Goal: Task Accomplishment & Management: Manage account settings

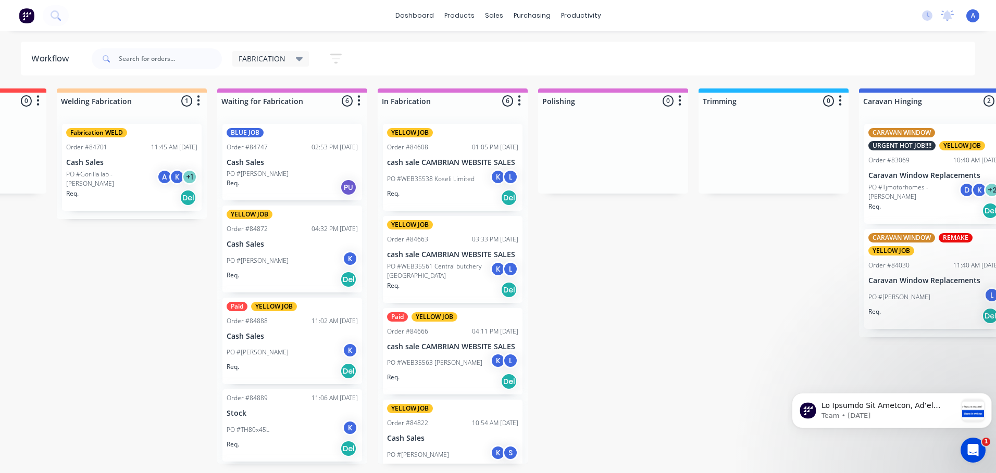
scroll to position [179, 0]
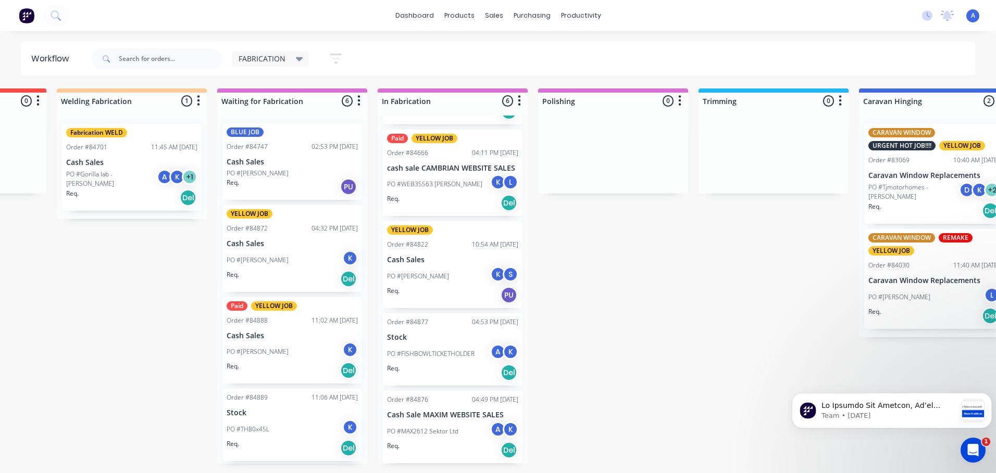
click at [282, 55] on span "FABRICATION" at bounding box center [262, 58] width 47 height 11
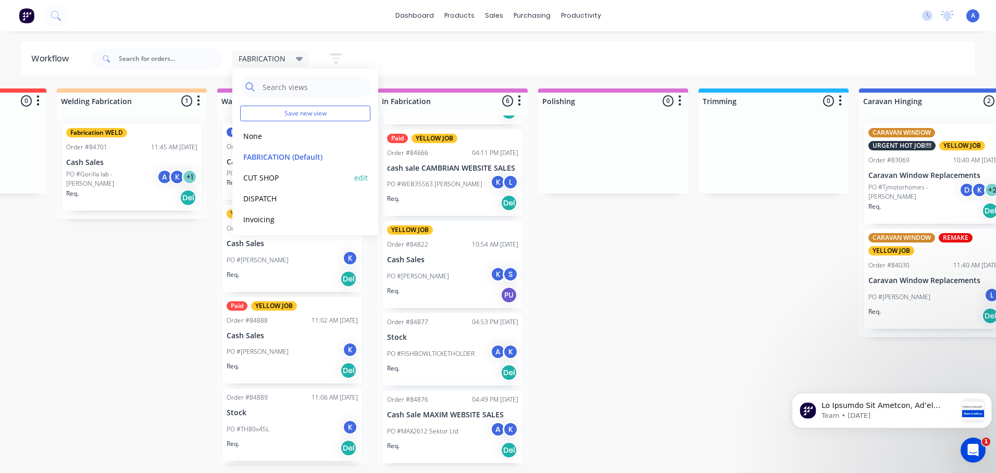
click at [279, 177] on button "CUT SHOP" at bounding box center [295, 178] width 111 height 12
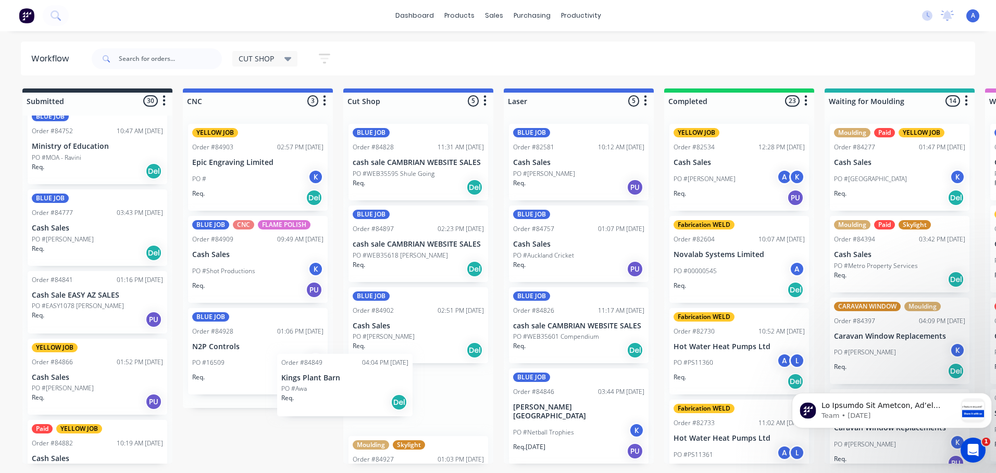
scroll to position [1, 0]
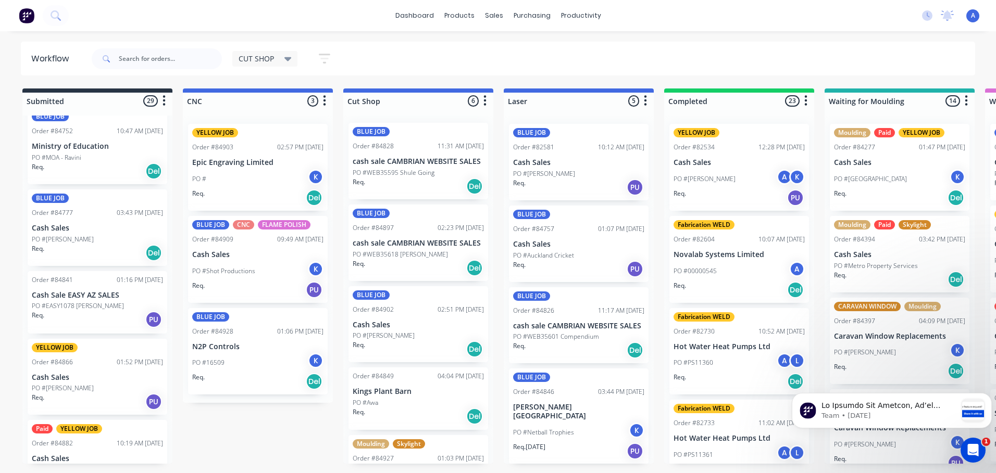
click at [417, 398] on div "PO #Awa" at bounding box center [418, 402] width 131 height 9
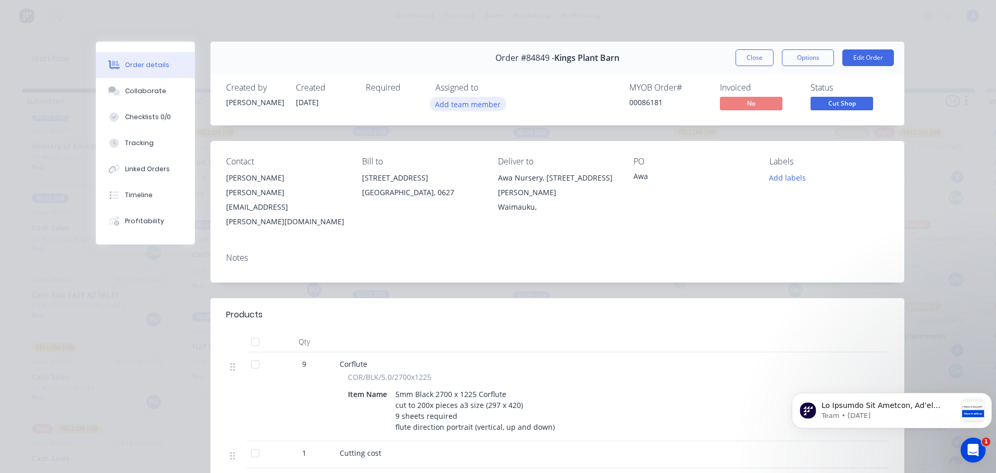
click at [472, 108] on button "Add team member" at bounding box center [468, 104] width 77 height 14
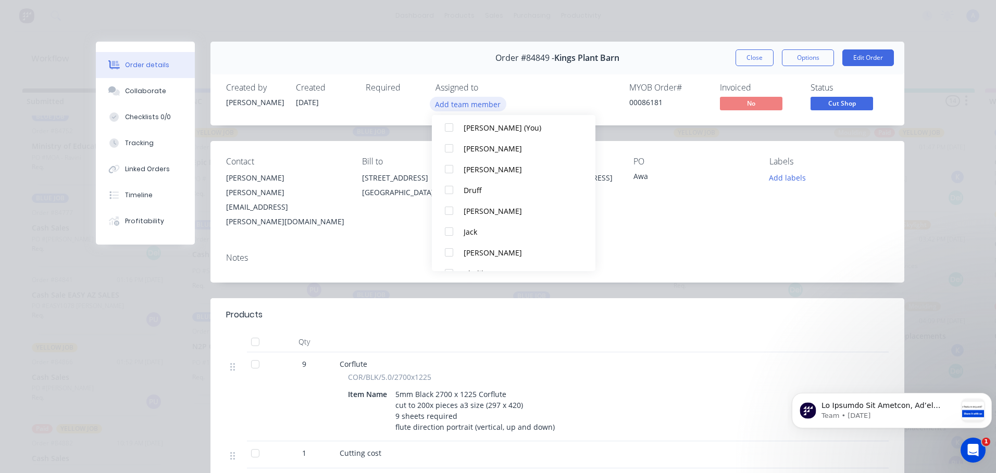
scroll to position [56, 0]
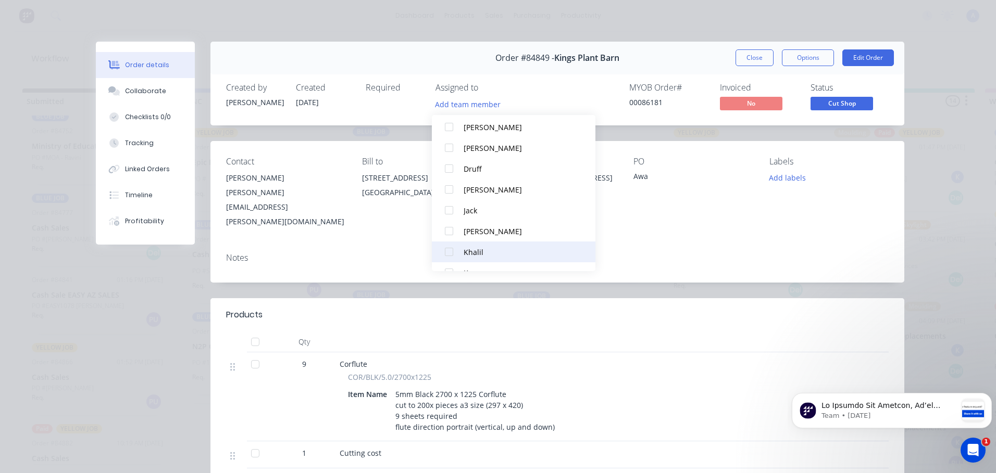
click at [481, 260] on button "Khalil" at bounding box center [514, 252] width 164 height 21
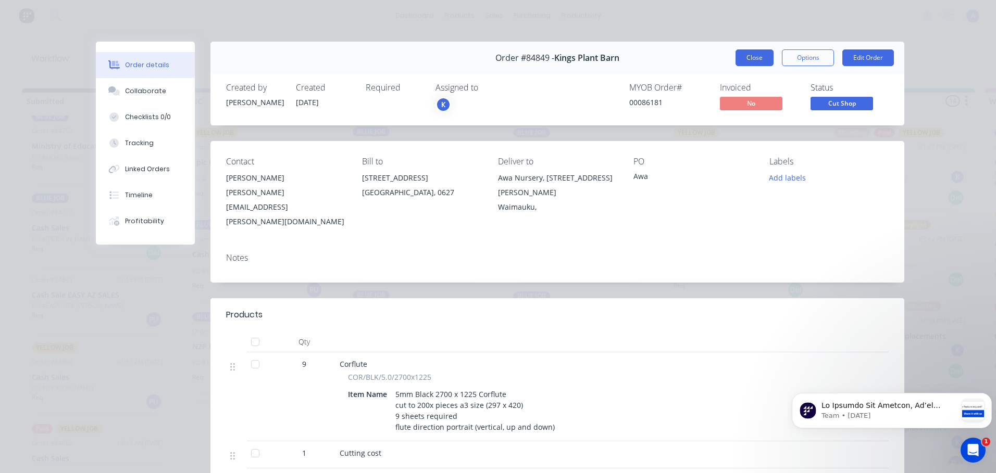
click at [746, 63] on button "Close" at bounding box center [755, 57] width 38 height 17
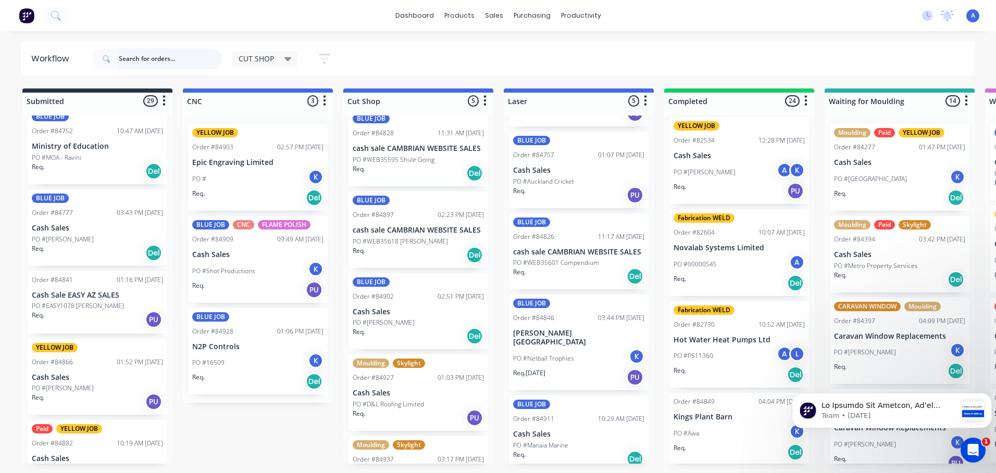
click at [145, 60] on input "text" at bounding box center [170, 58] width 103 height 21
type input "85281"
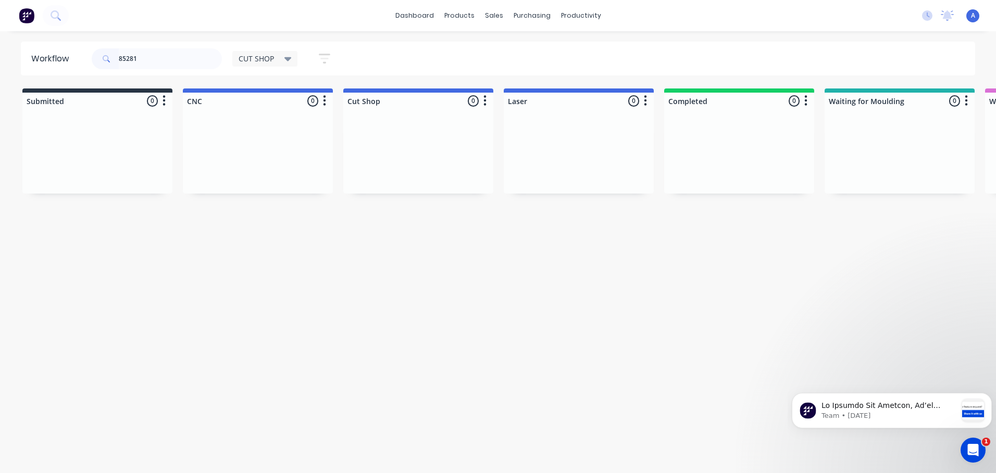
click at [270, 60] on span "CUT SHOP" at bounding box center [256, 58] width 35 height 11
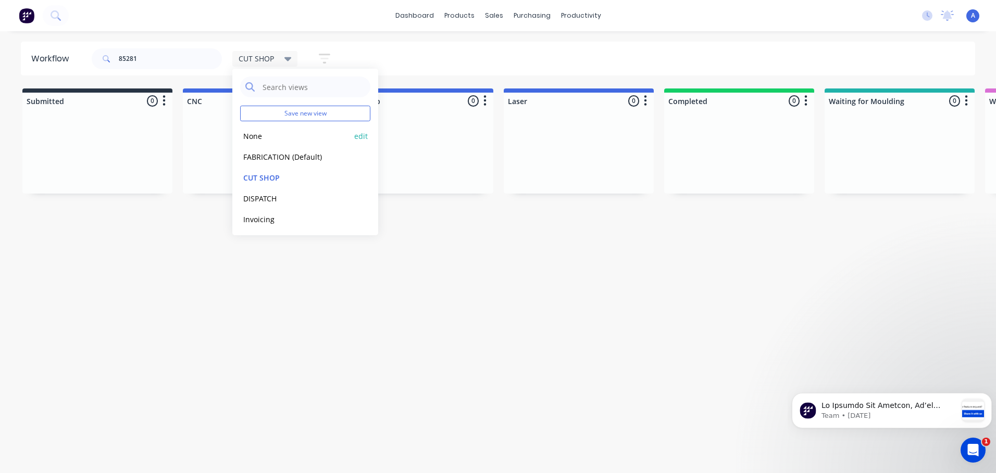
click at [284, 140] on button "None" at bounding box center [295, 136] width 111 height 12
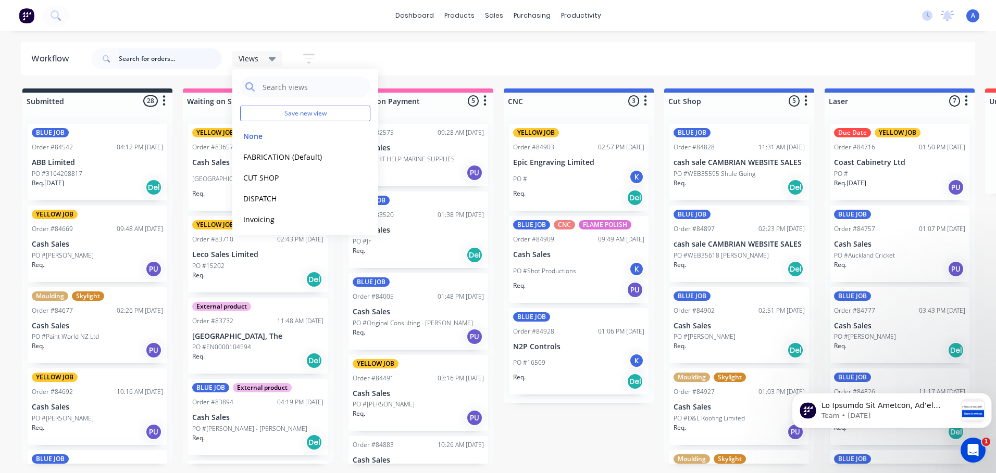
click at [160, 60] on input "text" at bounding box center [170, 58] width 103 height 21
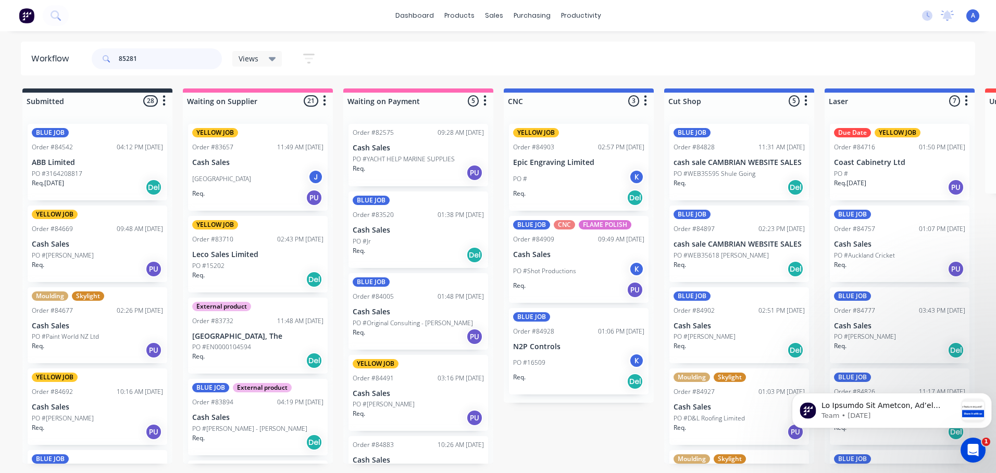
type input "85281"
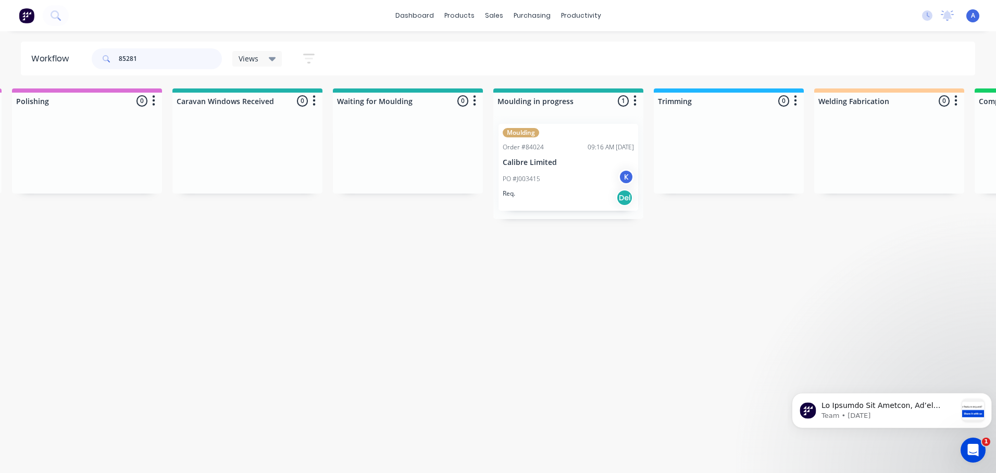
scroll to position [0, 1460]
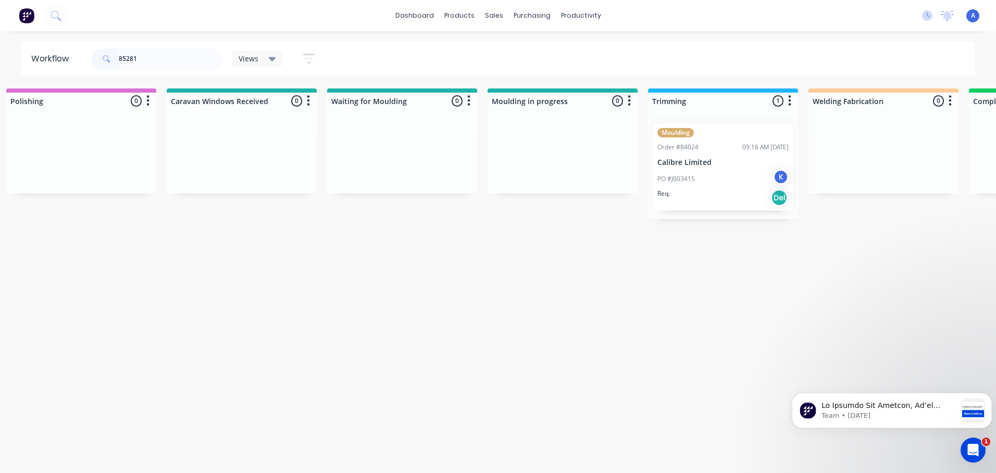
click at [724, 189] on div "Req. Del" at bounding box center [722, 198] width 131 height 18
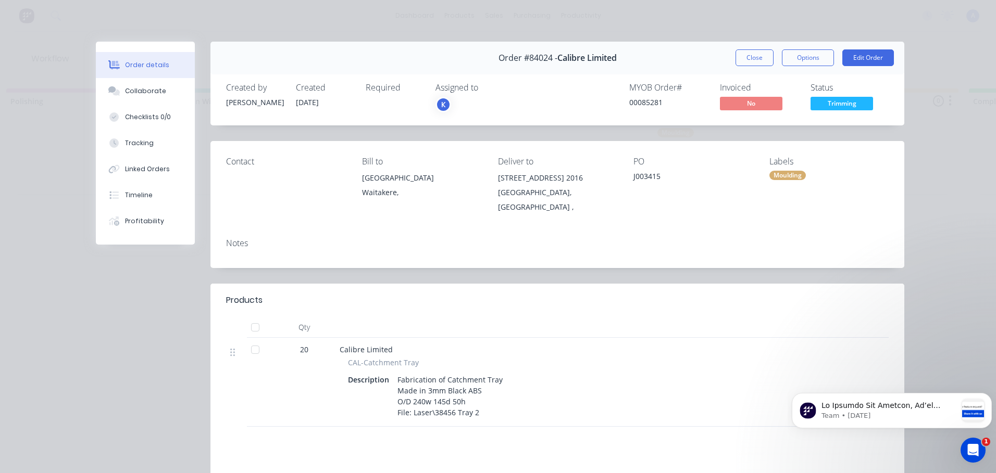
click at [457, 86] on div "Assigned to" at bounding box center [487, 88] width 104 height 10
click at [440, 105] on div "K" at bounding box center [443, 105] width 16 height 16
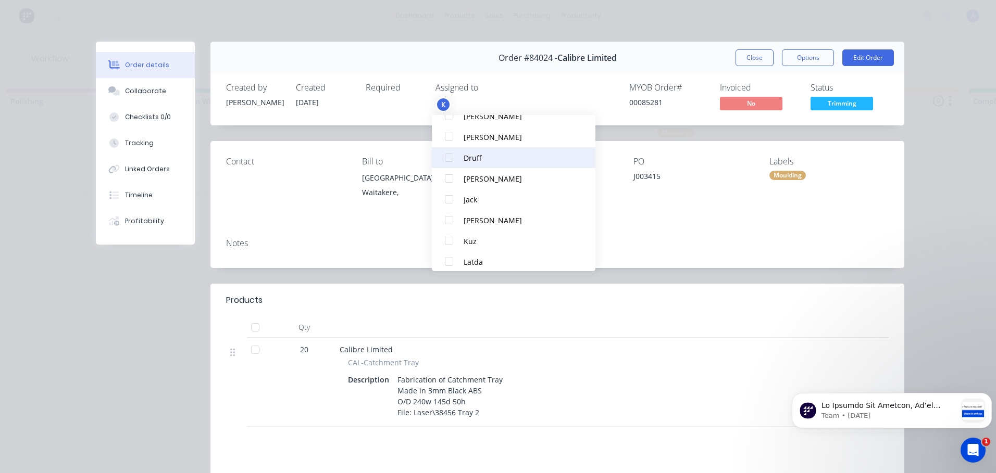
click at [500, 158] on div "Druff" at bounding box center [519, 158] width 110 height 11
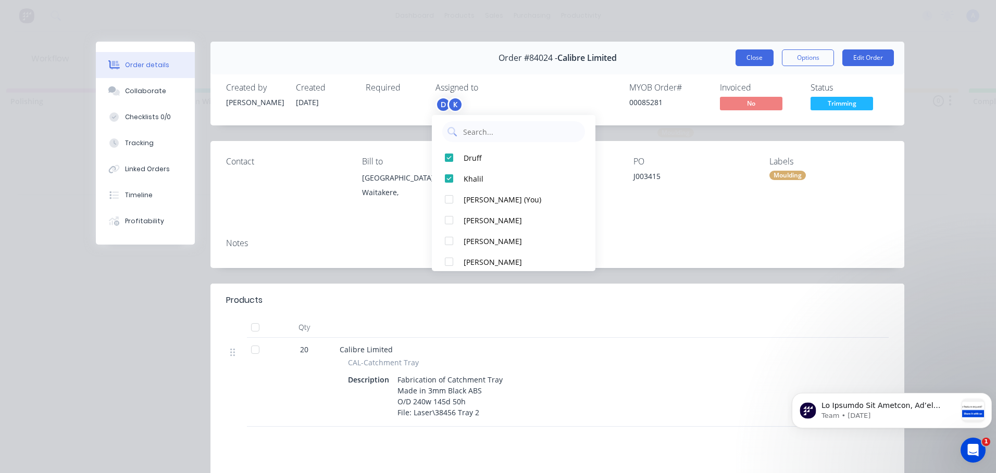
click at [755, 61] on button "Close" at bounding box center [755, 57] width 38 height 17
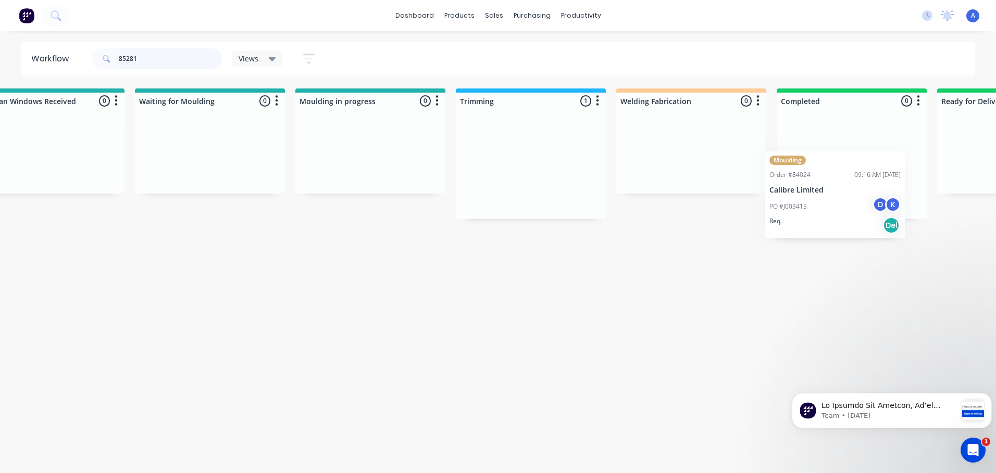
scroll to position [0, 1663]
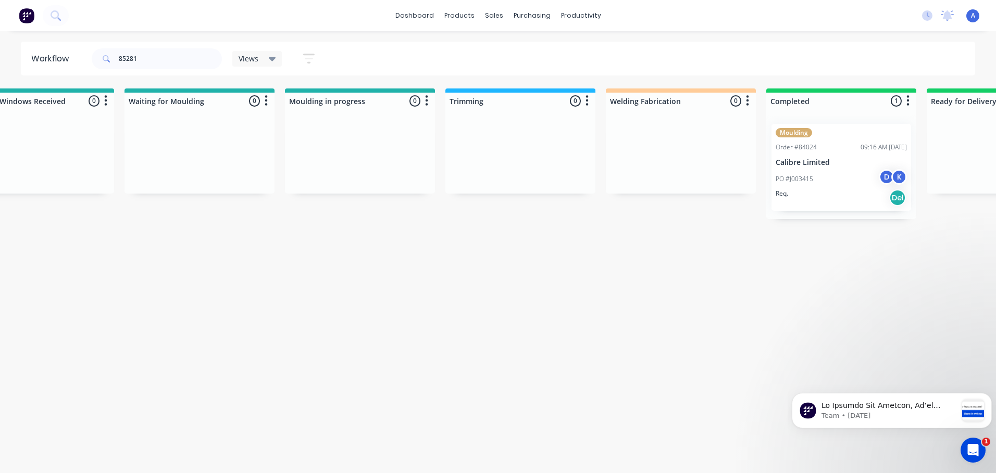
click at [261, 58] on div "Views" at bounding box center [258, 58] width 38 height 9
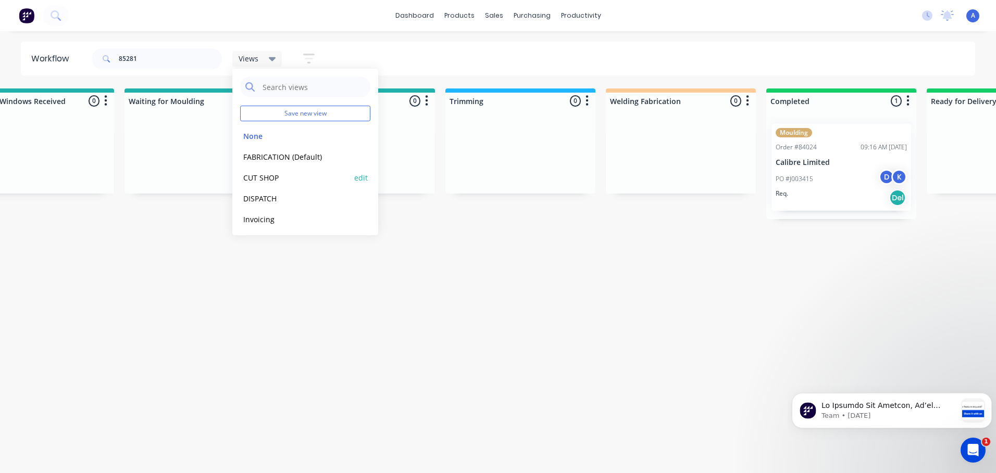
click at [280, 173] on button "CUT SHOP" at bounding box center [295, 178] width 111 height 12
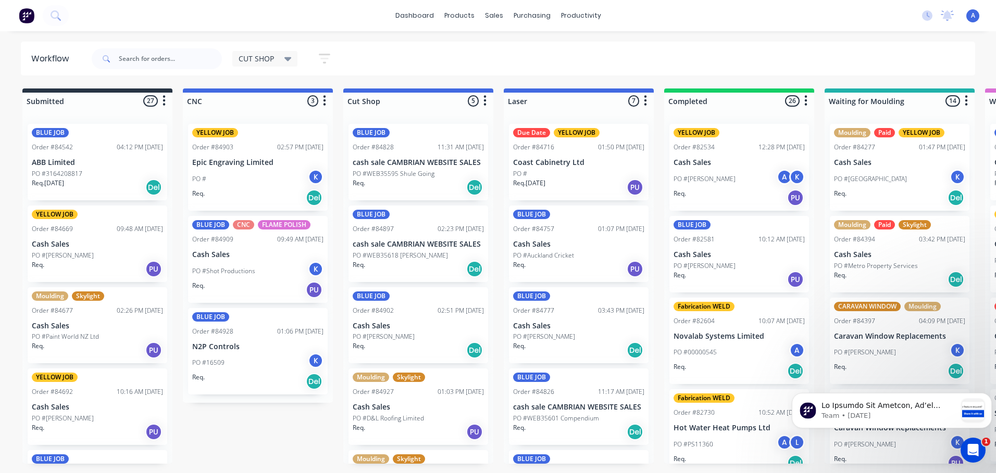
click at [415, 251] on p "PO #WEB35618 [PERSON_NAME]" at bounding box center [400, 255] width 95 height 9
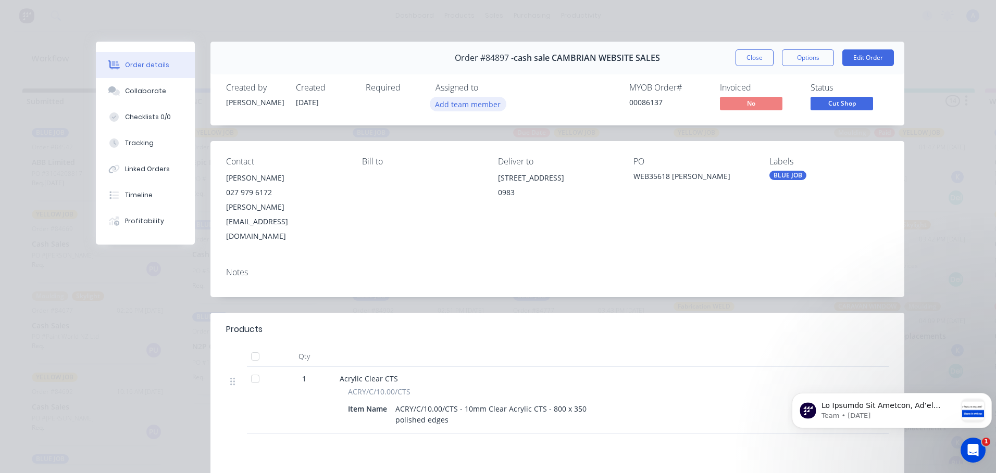
click at [483, 105] on button "Add team member" at bounding box center [468, 104] width 77 height 14
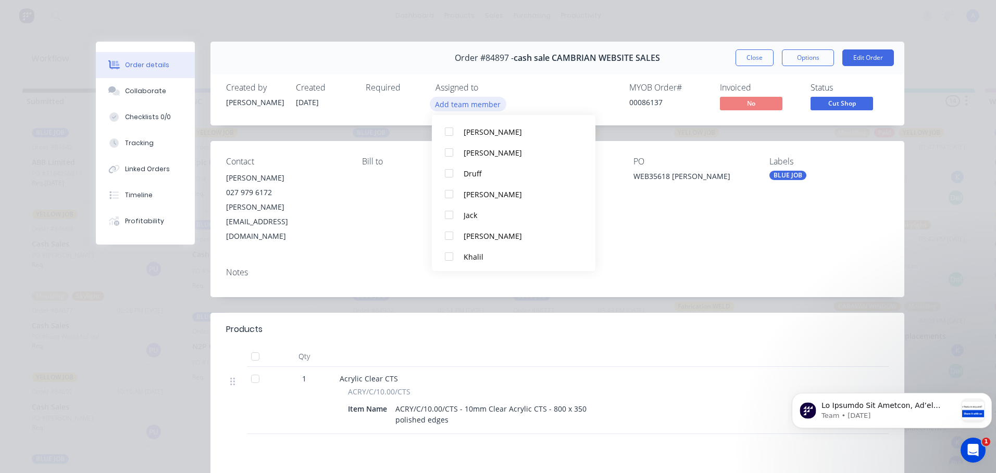
scroll to position [82, 0]
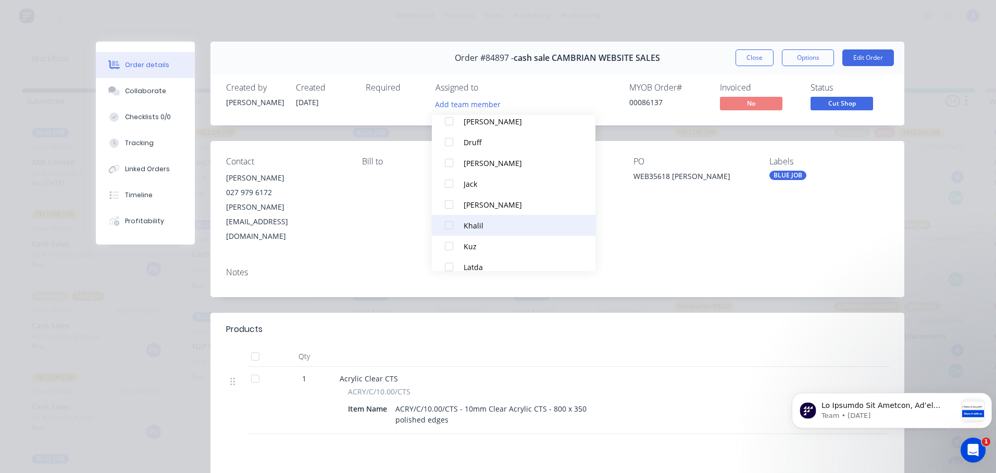
click at [491, 223] on div "Khalil" at bounding box center [519, 225] width 110 height 11
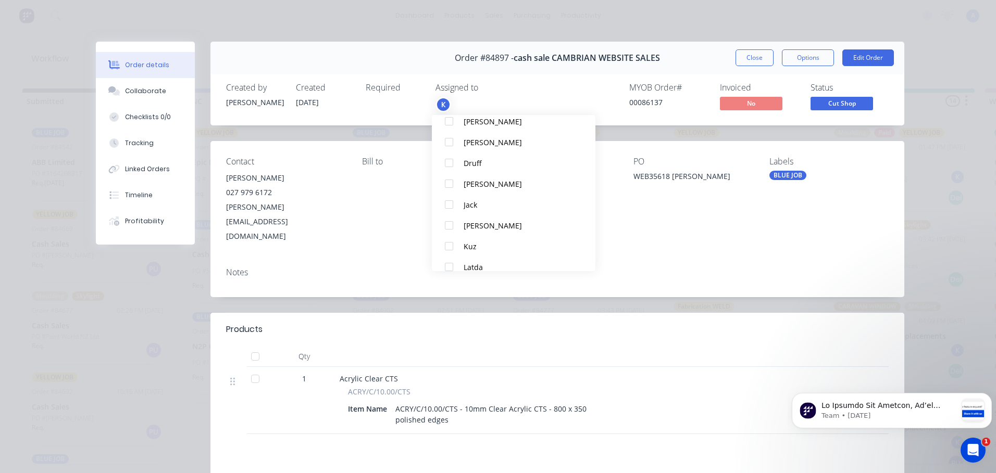
scroll to position [0, 0]
click at [756, 61] on button "Close" at bounding box center [755, 57] width 38 height 17
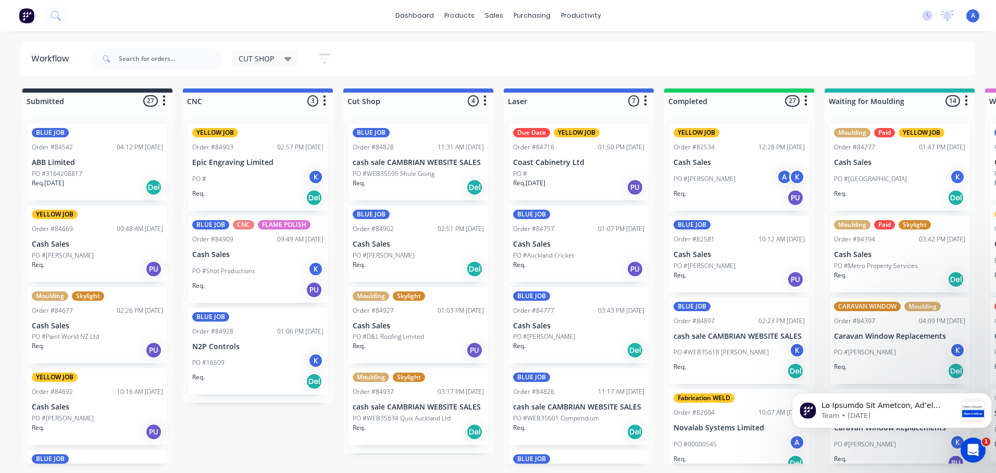
click at [288, 59] on icon at bounding box center [287, 59] width 7 height 4
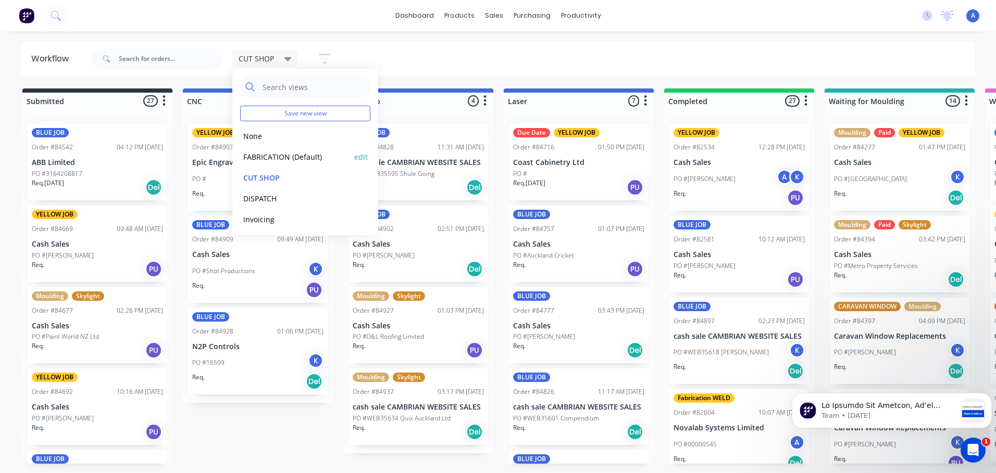
click at [314, 159] on button "FABRICATION (Default)" at bounding box center [295, 157] width 111 height 12
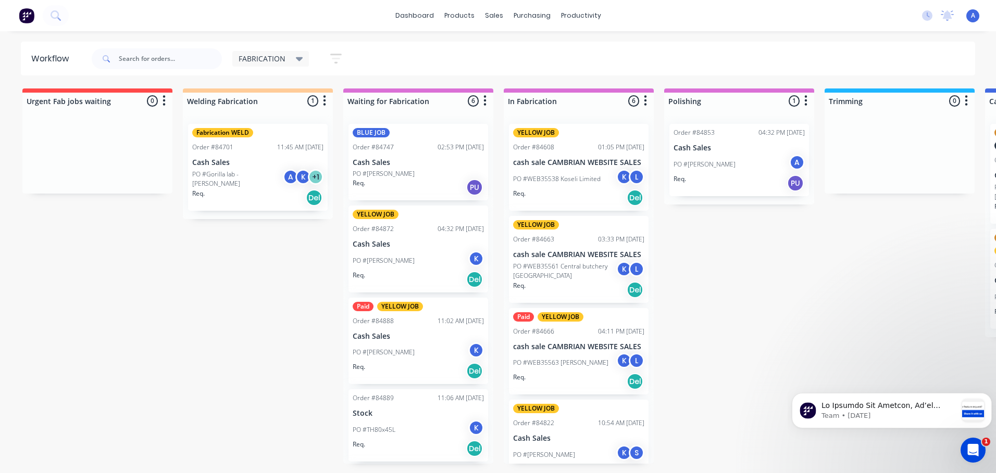
click at [416, 329] on div "Paid YELLOW JOB Order #84888 11:02 AM [DATE] Cash Sales PO #[PERSON_NAME] K Req…" at bounding box center [418, 341] width 140 height 87
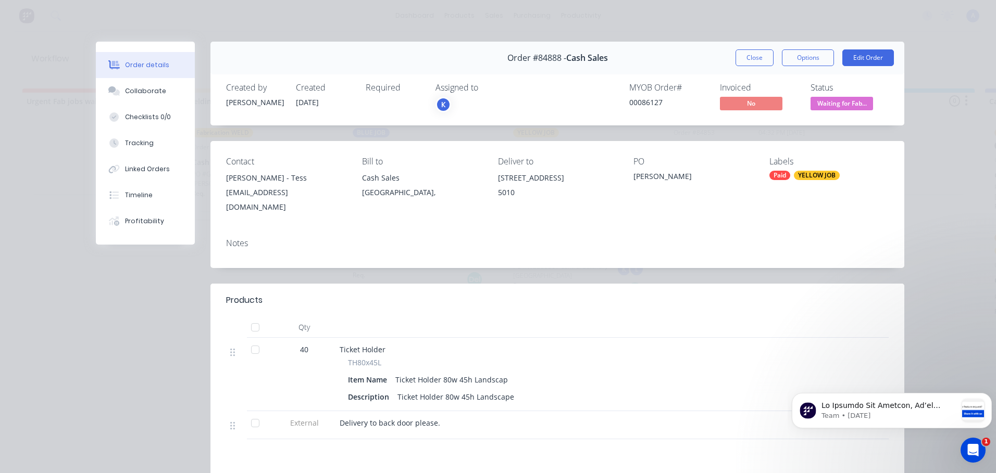
click at [439, 105] on div "K" at bounding box center [443, 105] width 16 height 16
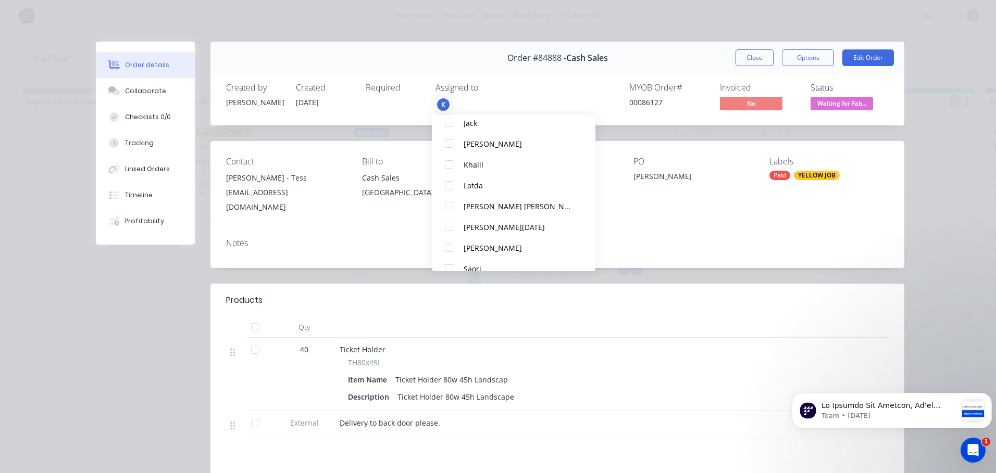
scroll to position [171, 0]
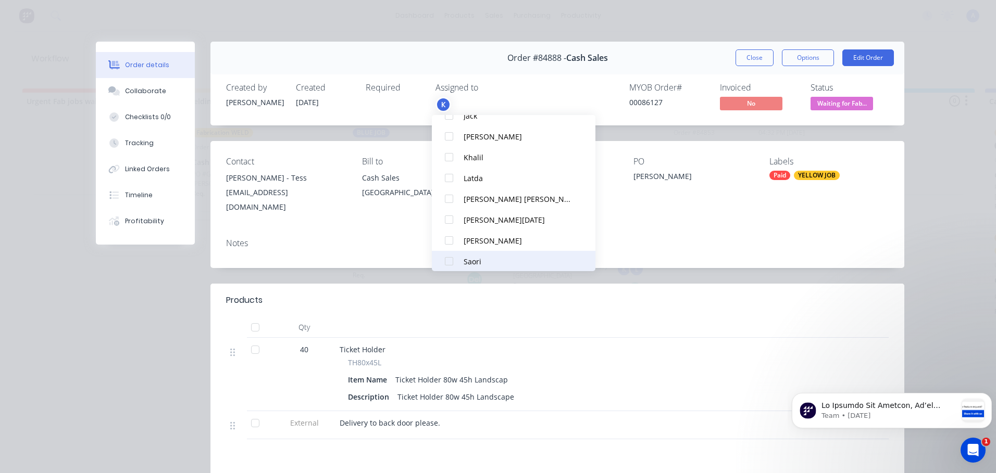
click at [446, 264] on div at bounding box center [449, 261] width 21 height 21
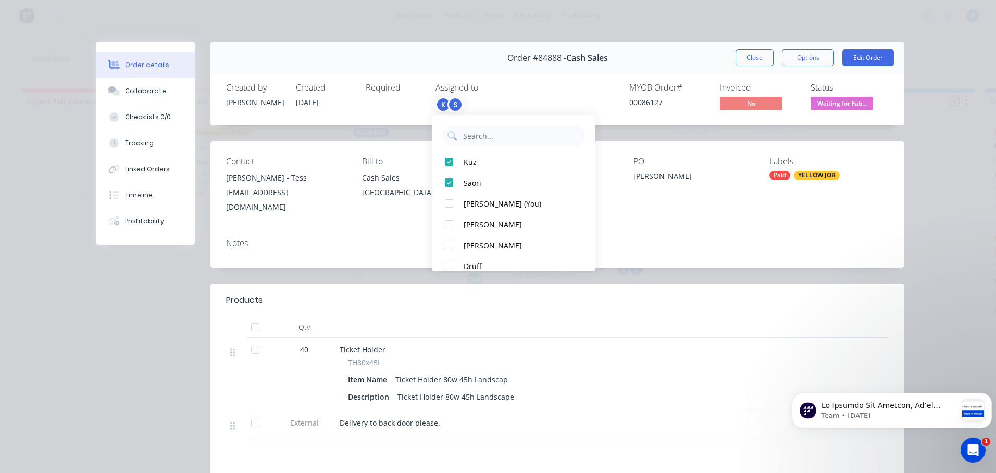
click at [847, 104] on span "Waiting for Fab..." at bounding box center [842, 103] width 63 height 13
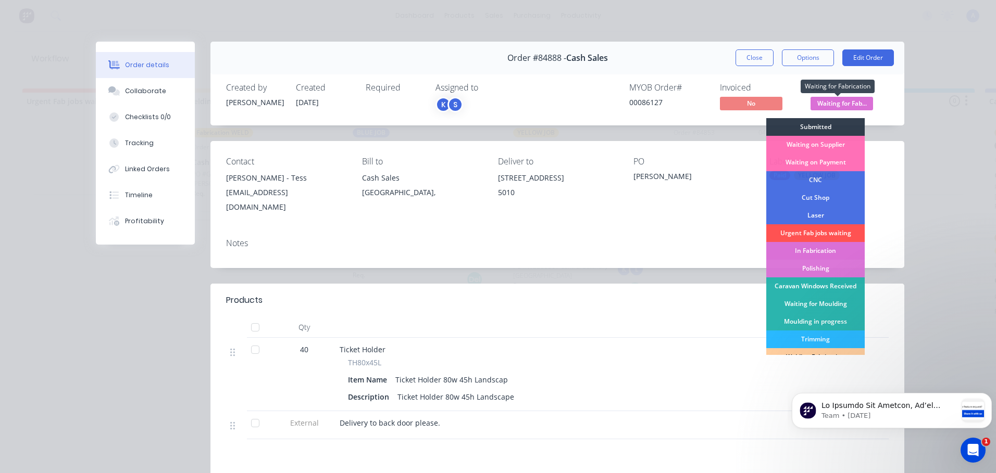
click at [826, 253] on div "In Fabrication" at bounding box center [815, 251] width 98 height 18
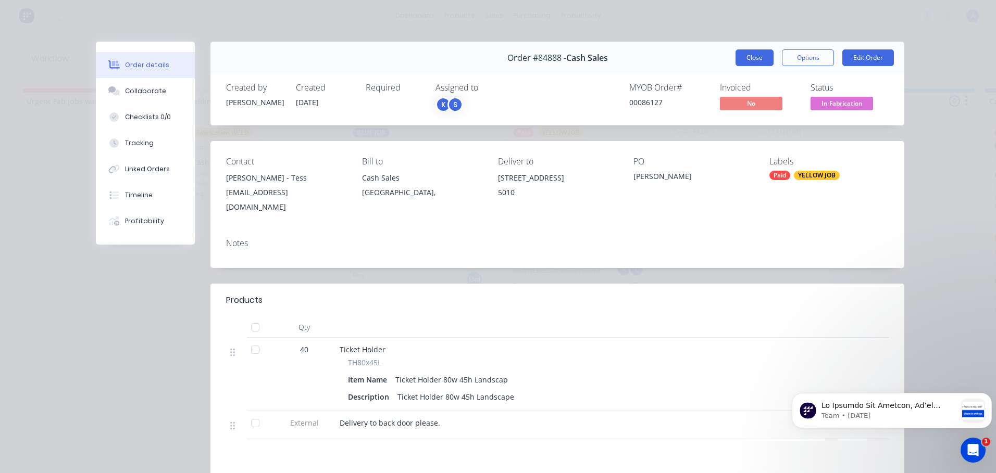
click at [743, 59] on button "Close" at bounding box center [755, 57] width 38 height 17
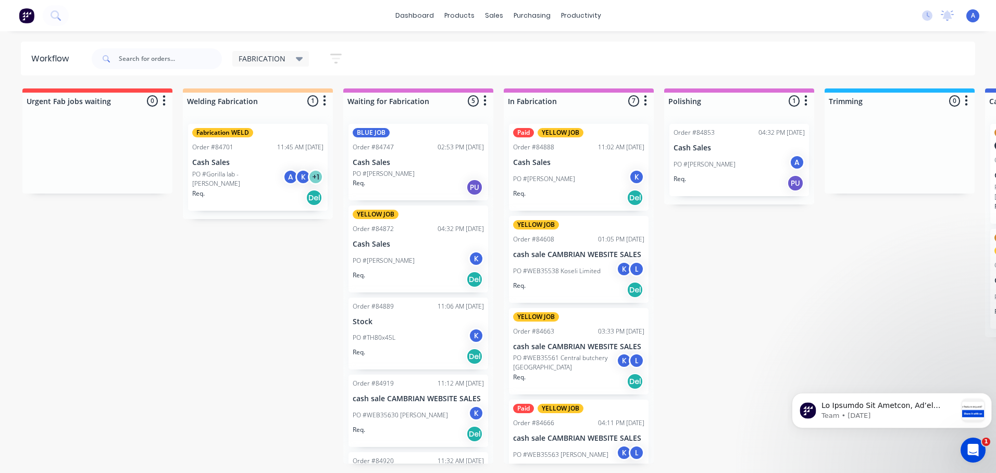
click at [448, 316] on div "Order #84889 11:06 AM [DATE] Stock PO #TH80x45L K Req. Del" at bounding box center [418, 334] width 140 height 72
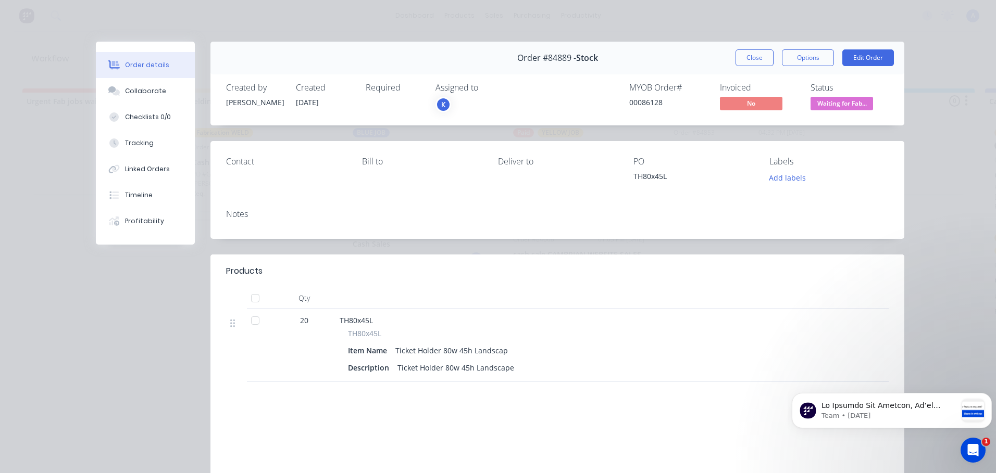
click at [439, 105] on div "K" at bounding box center [443, 105] width 16 height 16
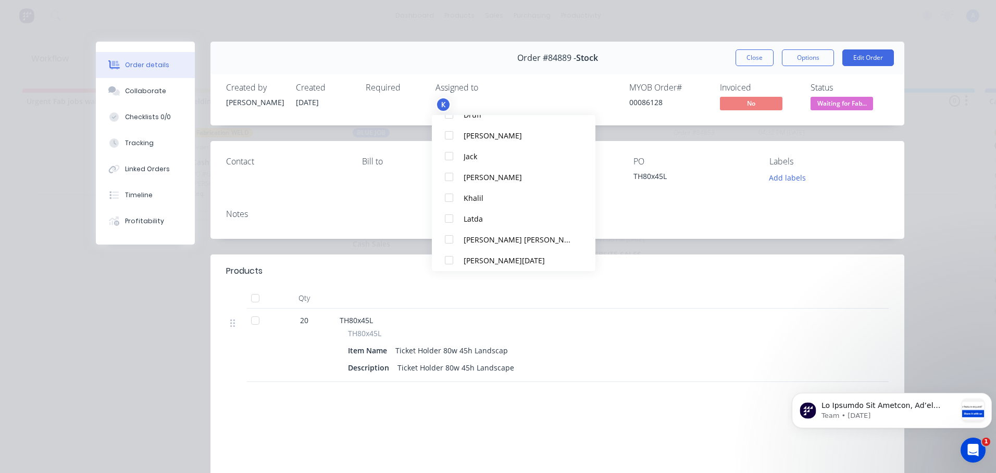
scroll to position [177, 0]
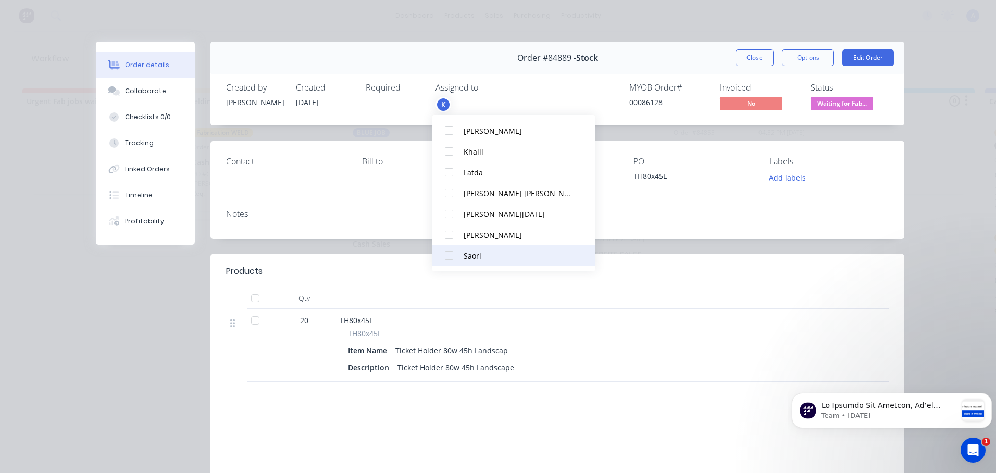
click at [449, 257] on div at bounding box center [449, 255] width 21 height 21
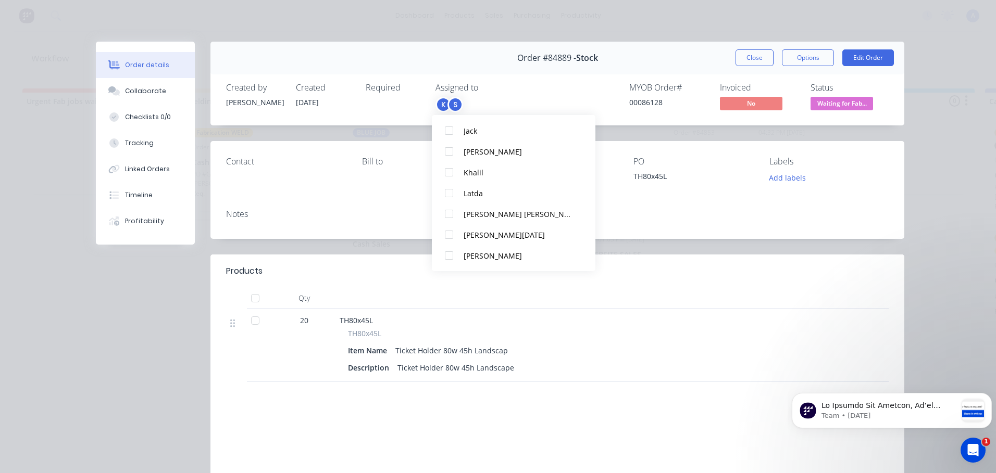
scroll to position [0, 0]
click at [861, 107] on span "Waiting for Fab..." at bounding box center [842, 103] width 63 height 13
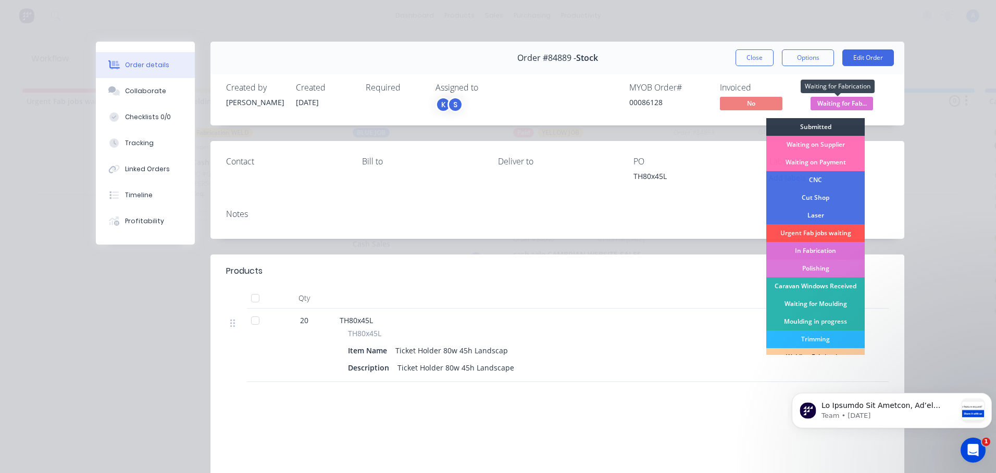
click at [826, 254] on div "In Fabrication" at bounding box center [815, 251] width 98 height 18
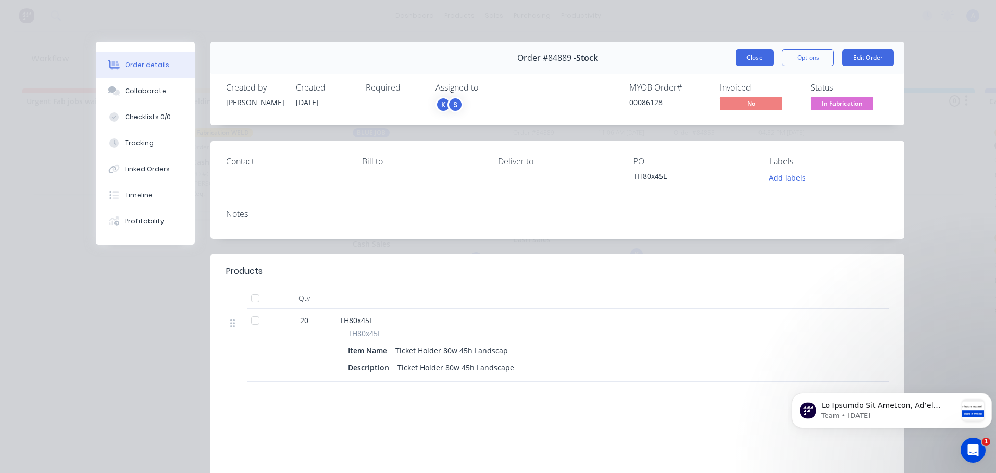
click at [738, 59] on button "Close" at bounding box center [755, 57] width 38 height 17
